Goal: Navigation & Orientation: Understand site structure

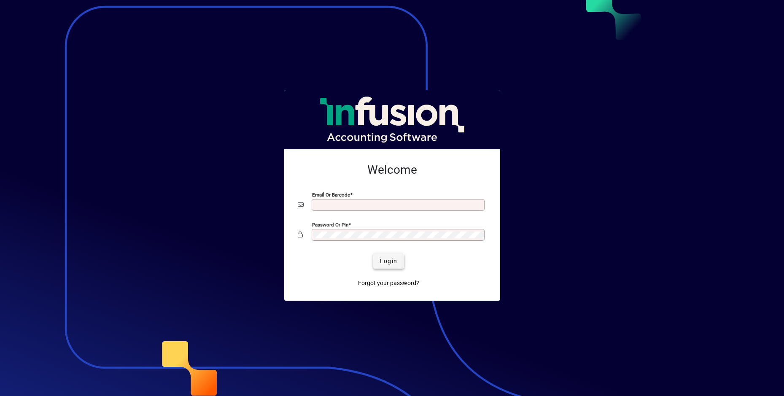
type input "**********"
click at [394, 259] on span "Login" at bounding box center [388, 261] width 17 height 9
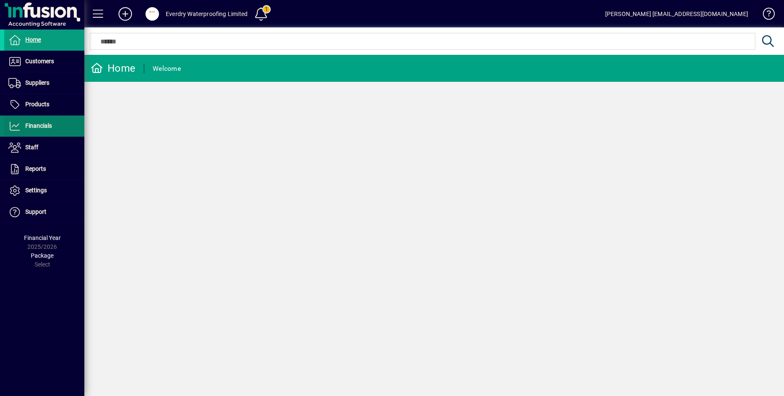
click at [40, 130] on span "Financials" at bounding box center [28, 126] width 48 height 10
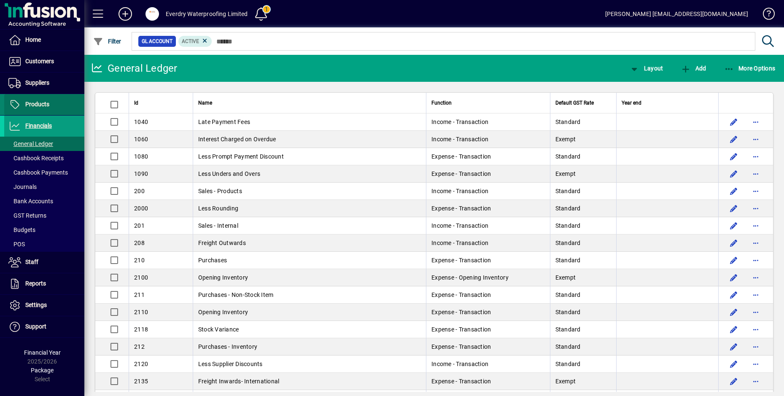
click at [28, 106] on span "Products" at bounding box center [37, 104] width 24 height 7
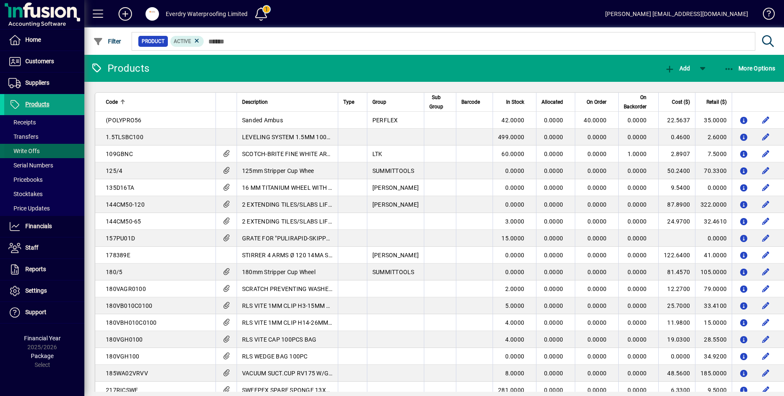
click at [22, 145] on span at bounding box center [44, 151] width 80 height 20
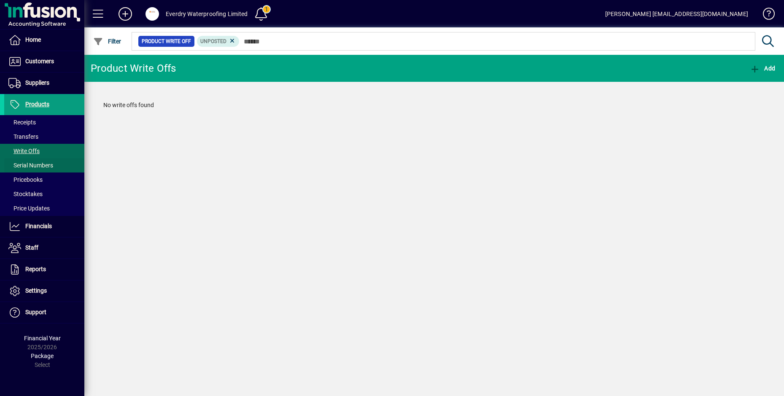
click at [32, 166] on span "Serial Numbers" at bounding box center [30, 165] width 45 height 7
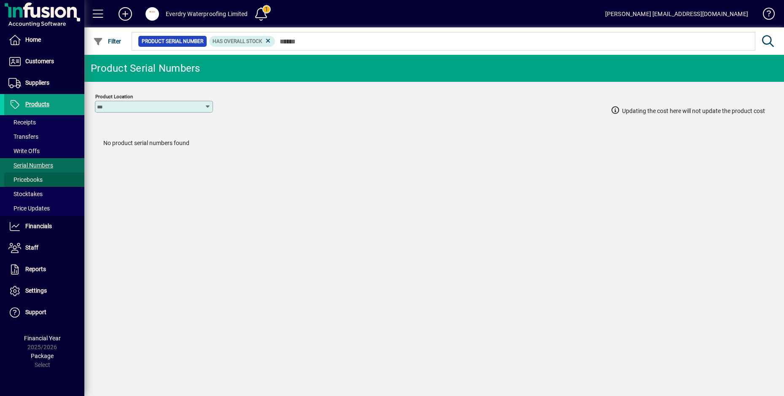
click at [31, 182] on span "Pricebooks" at bounding box center [25, 179] width 34 height 7
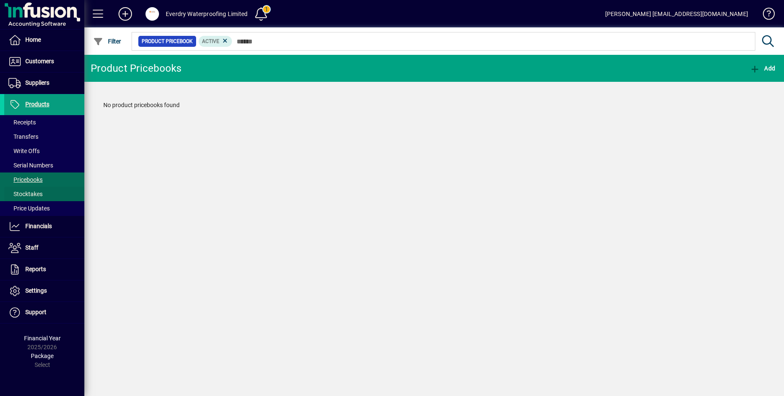
click at [29, 196] on span "Stocktakes" at bounding box center [25, 194] width 34 height 7
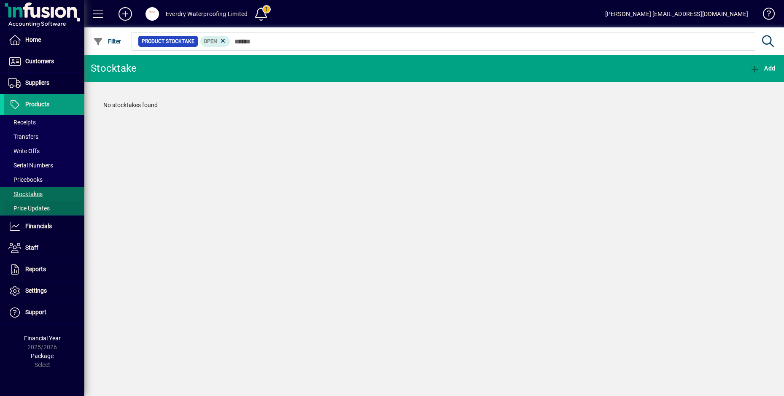
click at [27, 209] on span "Price Updates" at bounding box center [28, 208] width 41 height 7
